Goal: Information Seeking & Learning: Learn about a topic

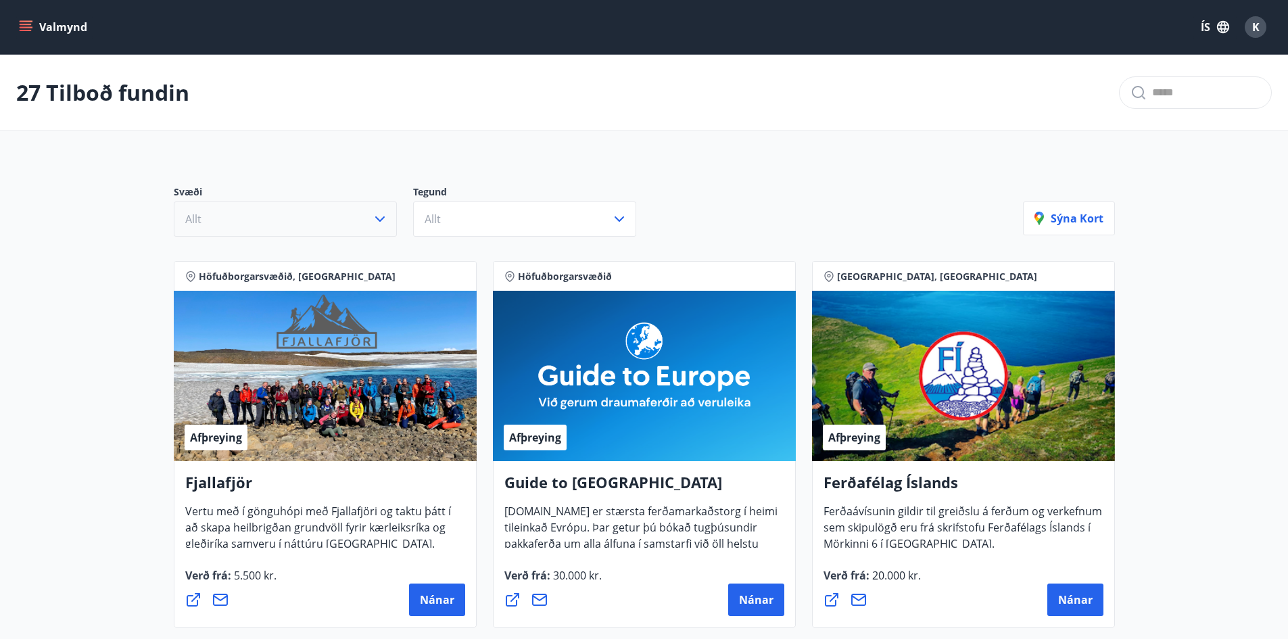
click at [381, 220] on icon "button" at bounding box center [379, 218] width 9 height 5
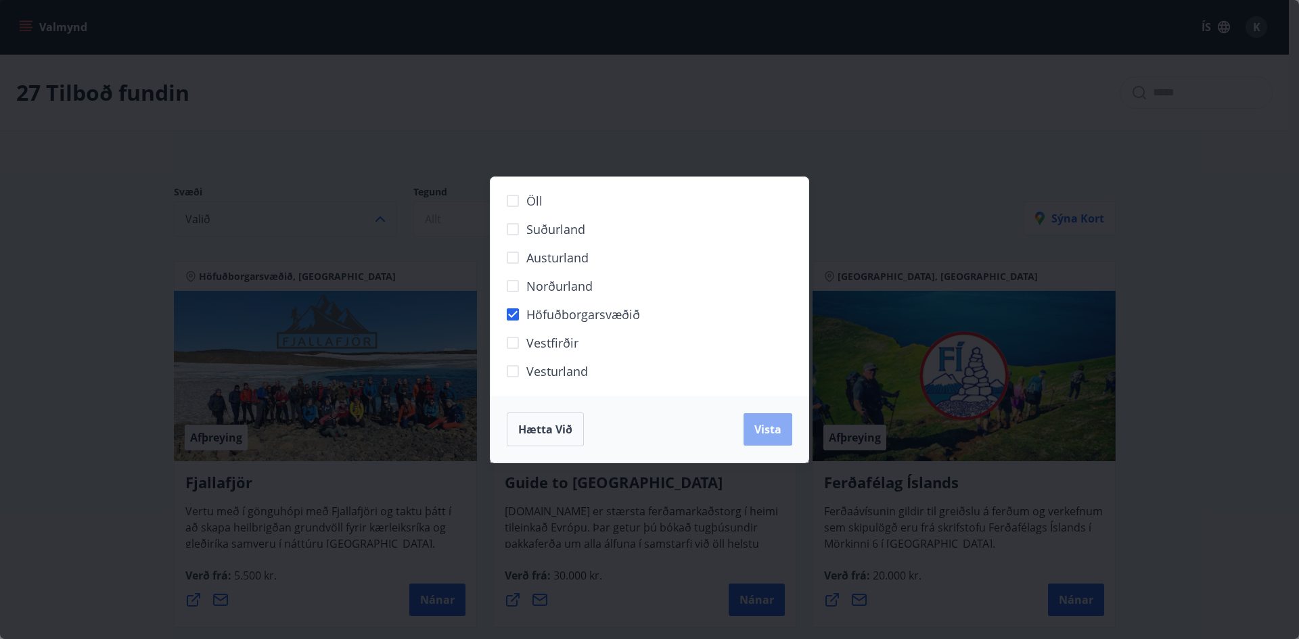
click at [767, 422] on span "Vista" at bounding box center [767, 429] width 27 height 15
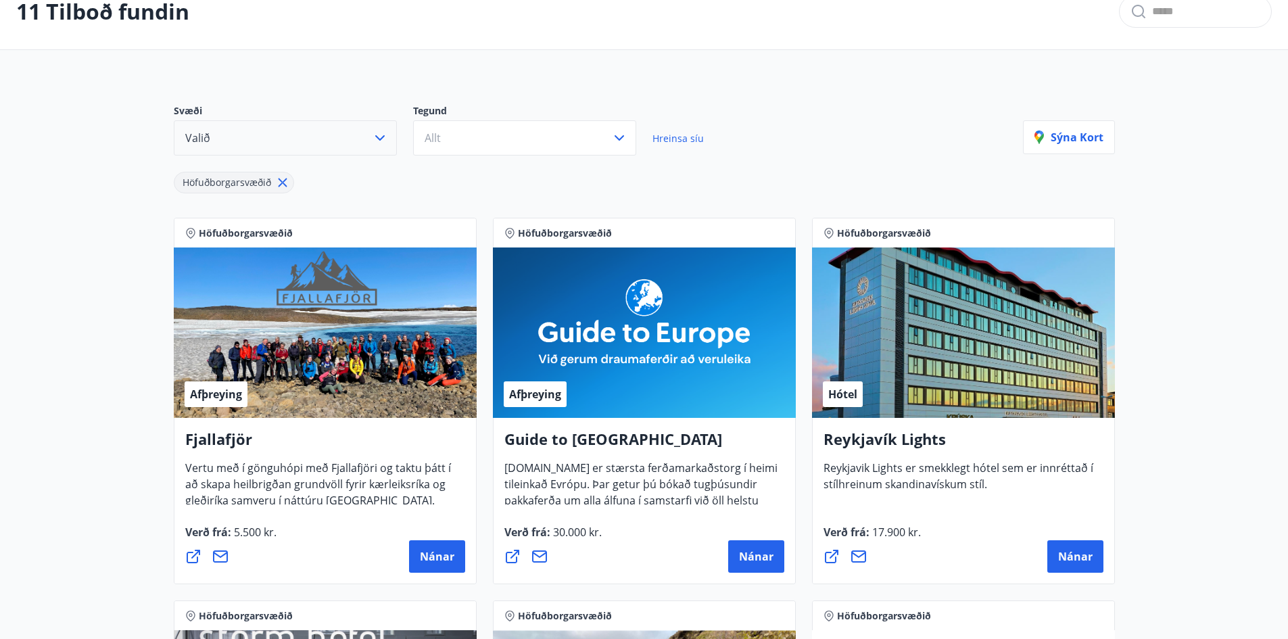
scroll to position [61, 0]
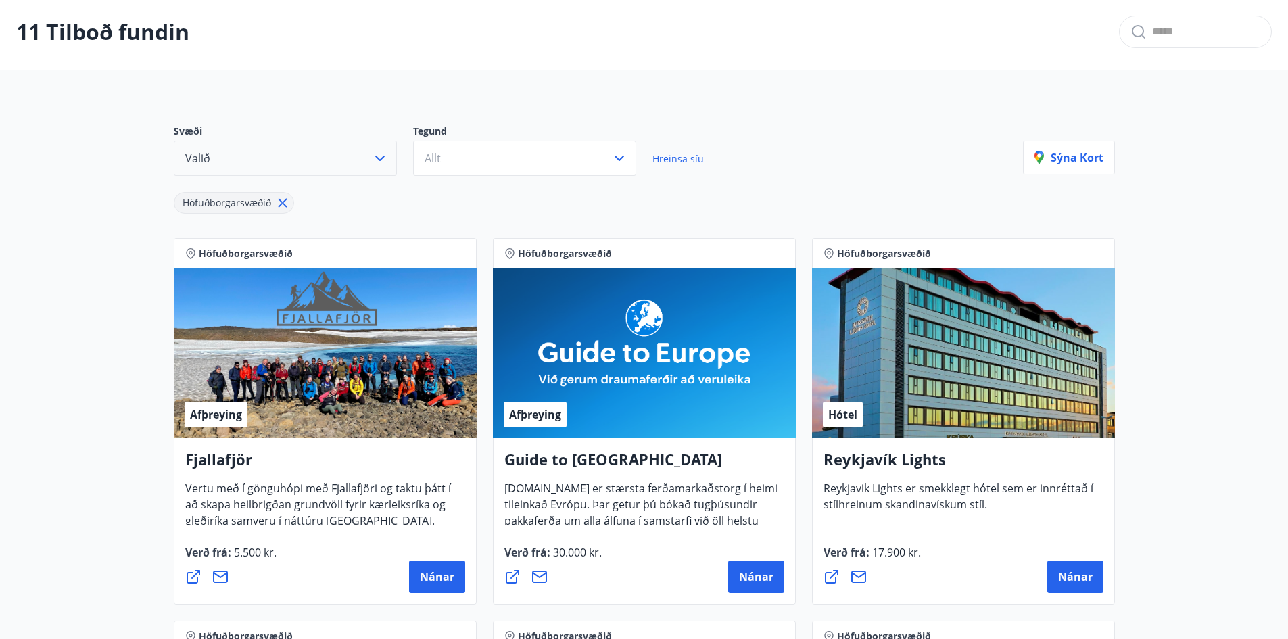
click at [282, 206] on icon at bounding box center [282, 202] width 15 height 15
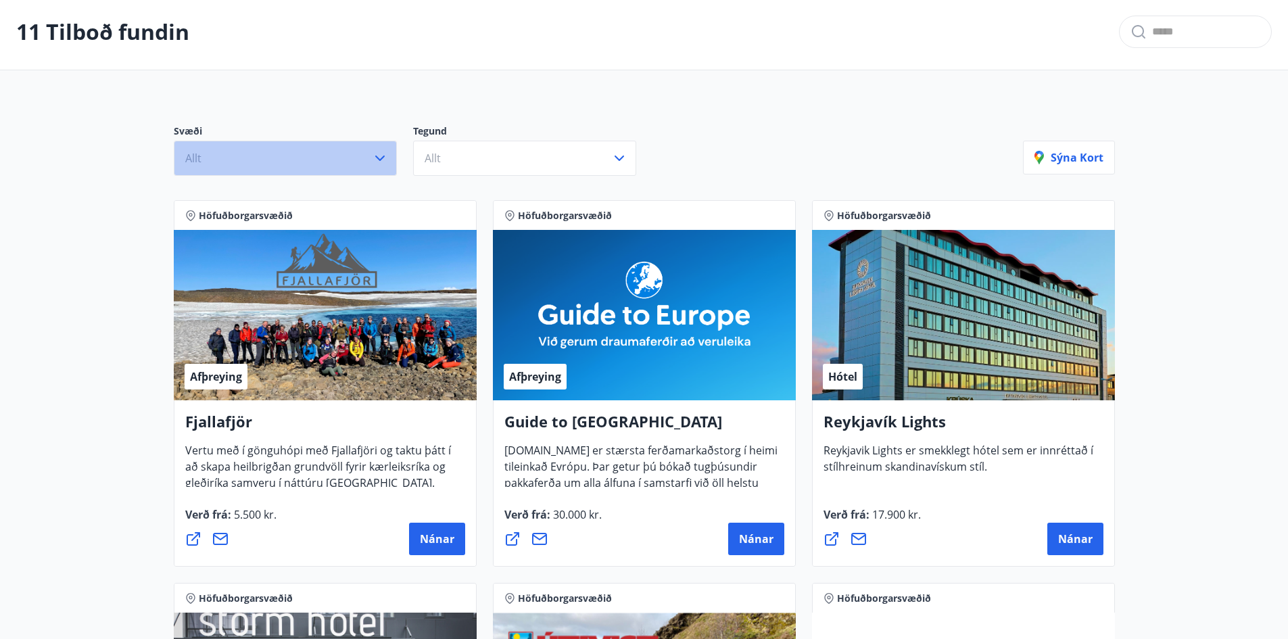
click at [381, 161] on icon "button" at bounding box center [380, 158] width 16 height 16
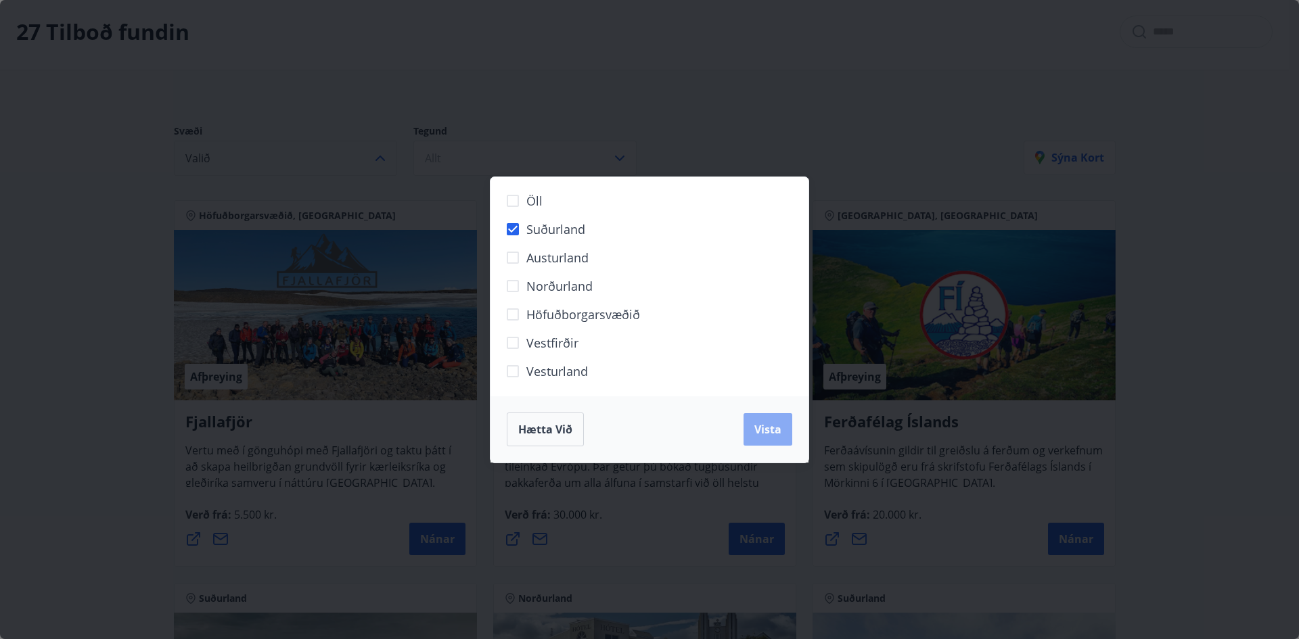
click at [764, 427] on span "Vista" at bounding box center [767, 429] width 27 height 15
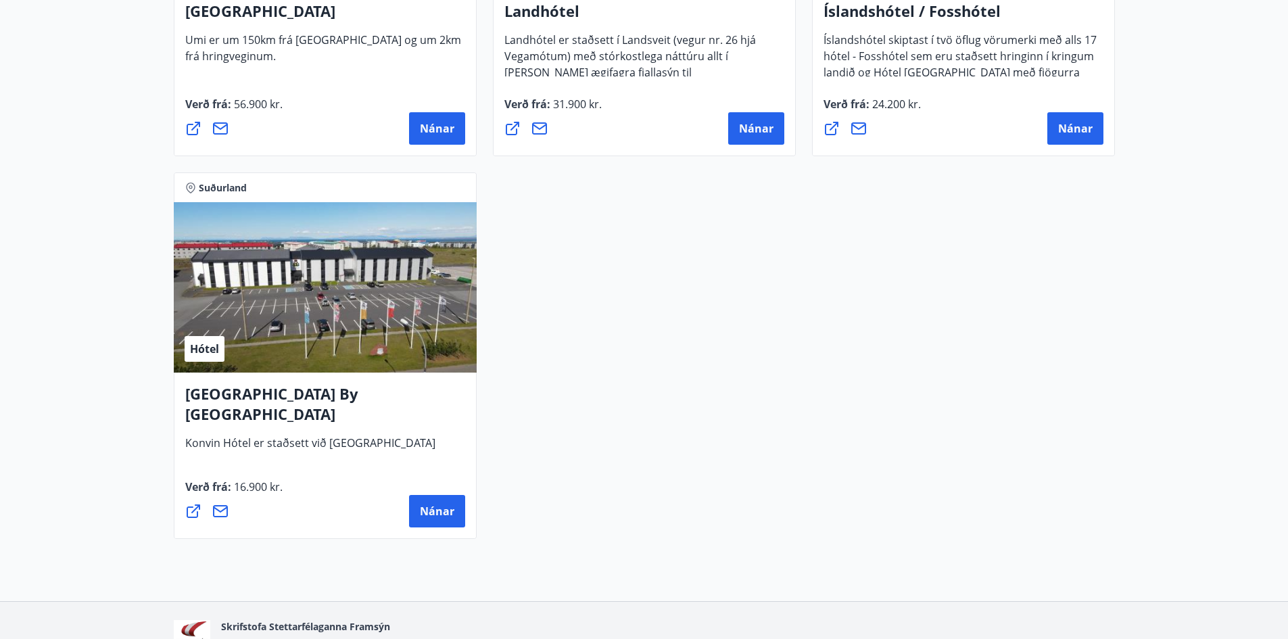
scroll to position [1278, 0]
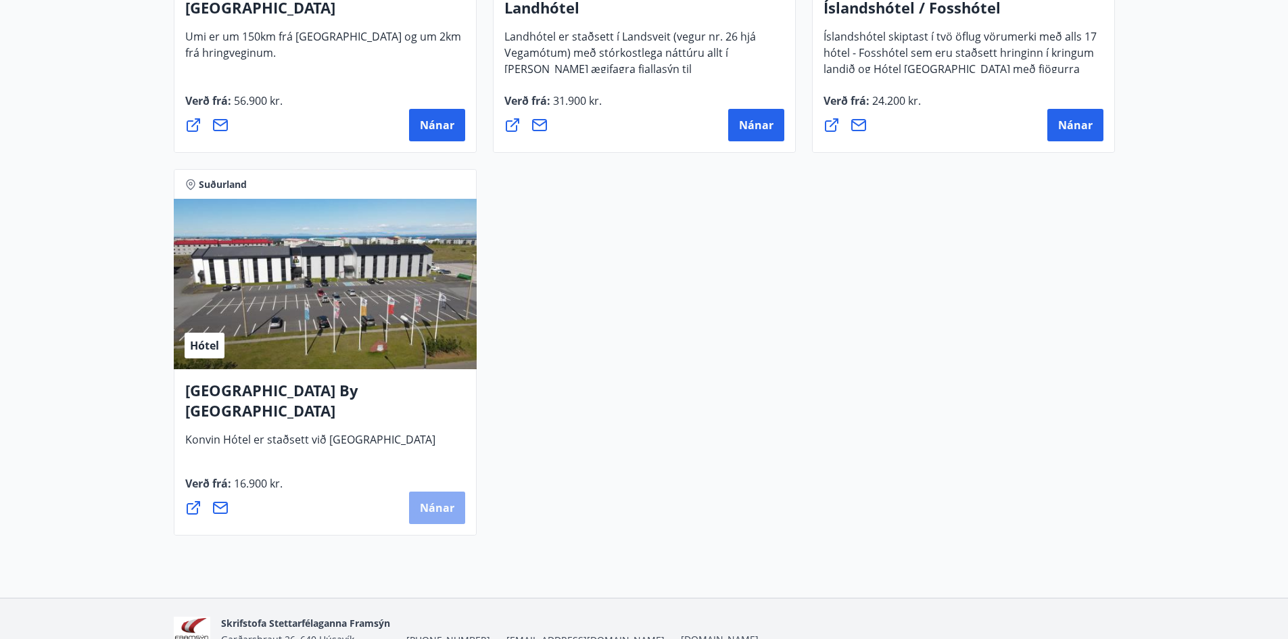
click at [439, 510] on span "Nánar" at bounding box center [437, 508] width 34 height 15
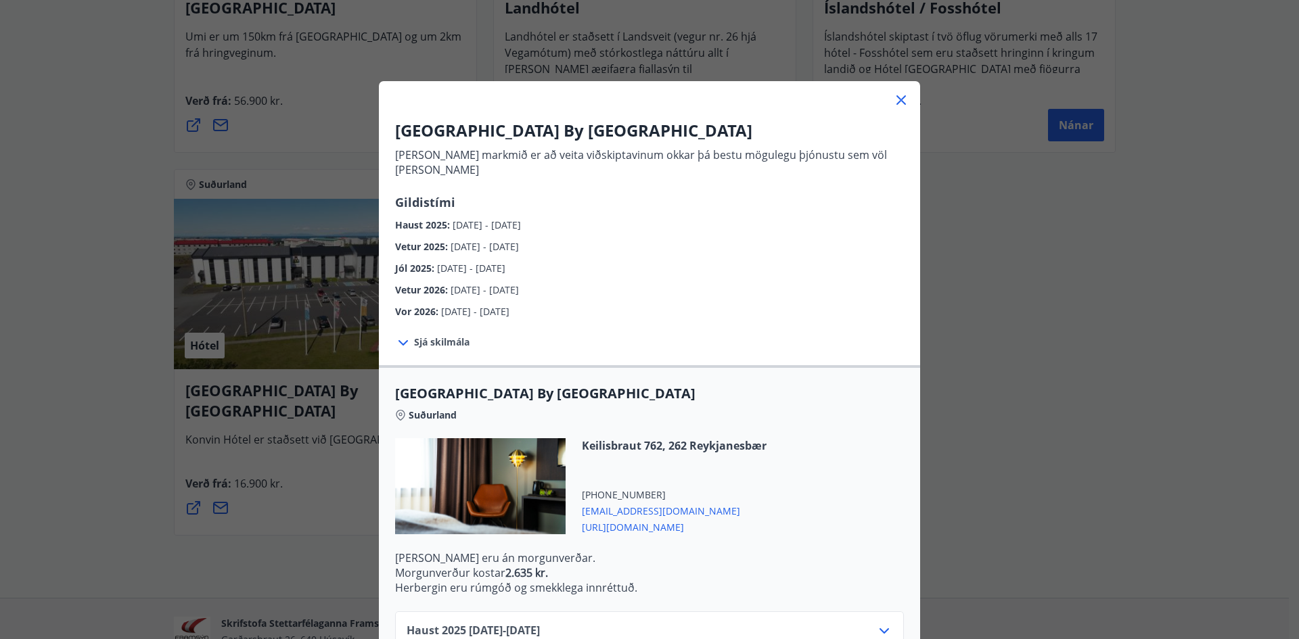
click at [897, 99] on icon at bounding box center [900, 99] width 9 height 9
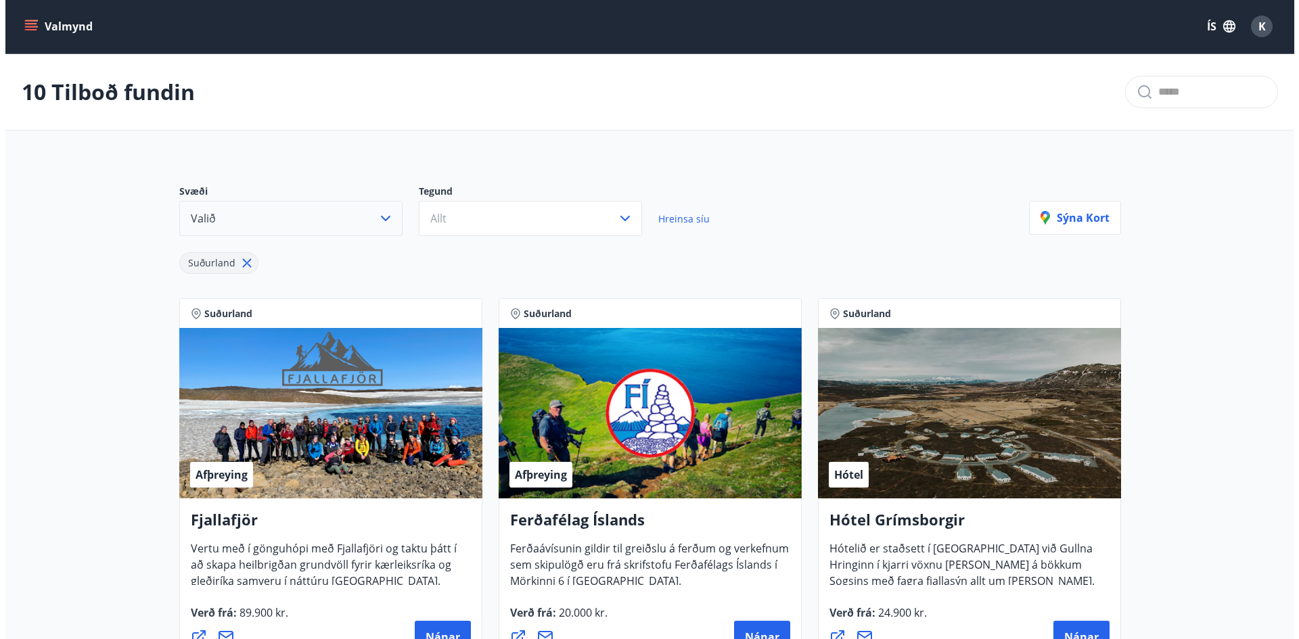
scroll to position [0, 0]
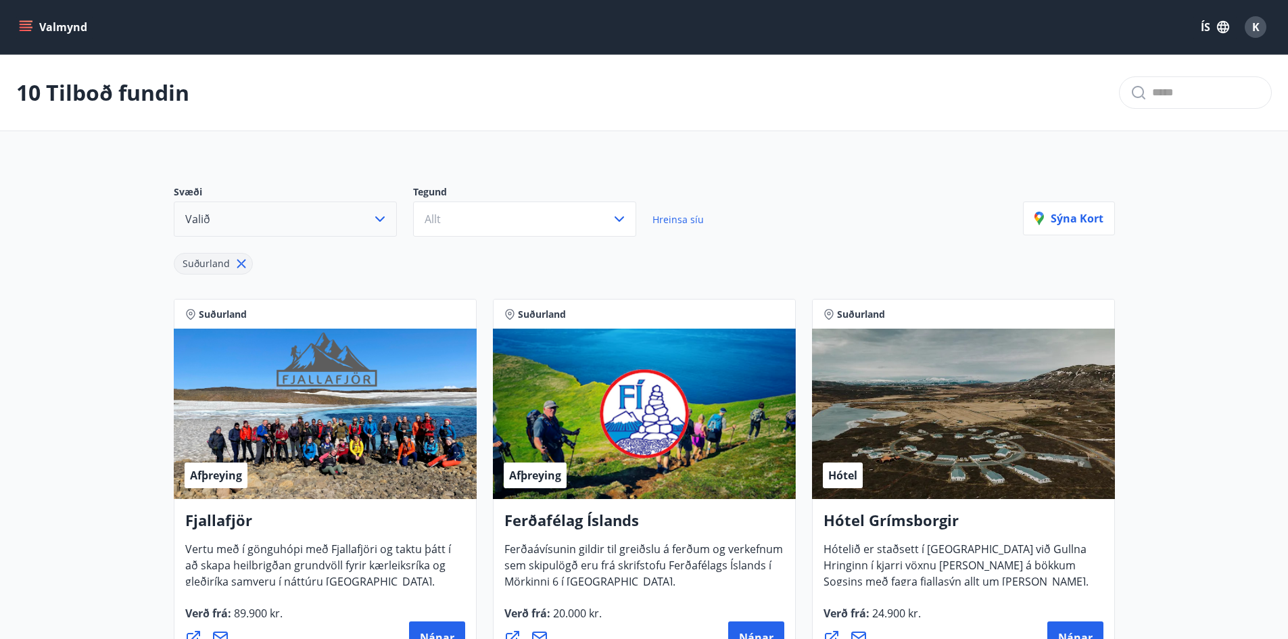
click at [1261, 22] on div "K" at bounding box center [1256, 27] width 22 height 22
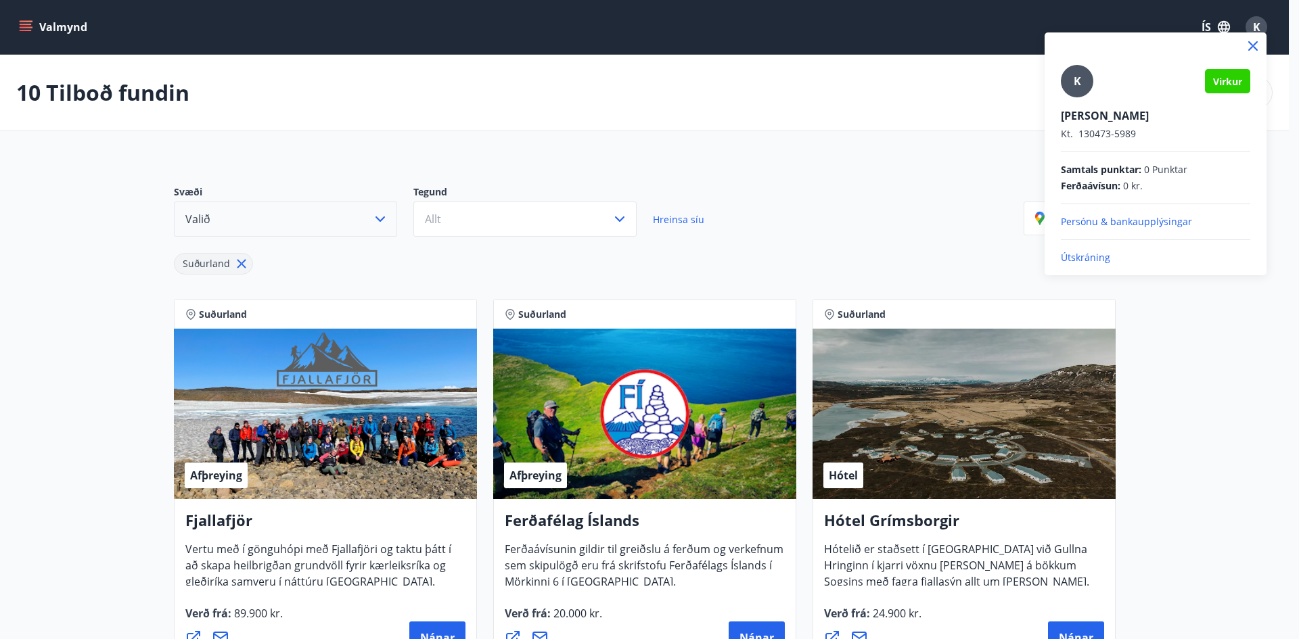
click at [1094, 256] on p "Útskráning" at bounding box center [1155, 258] width 189 height 14
